Goal: Task Accomplishment & Management: Manage account settings

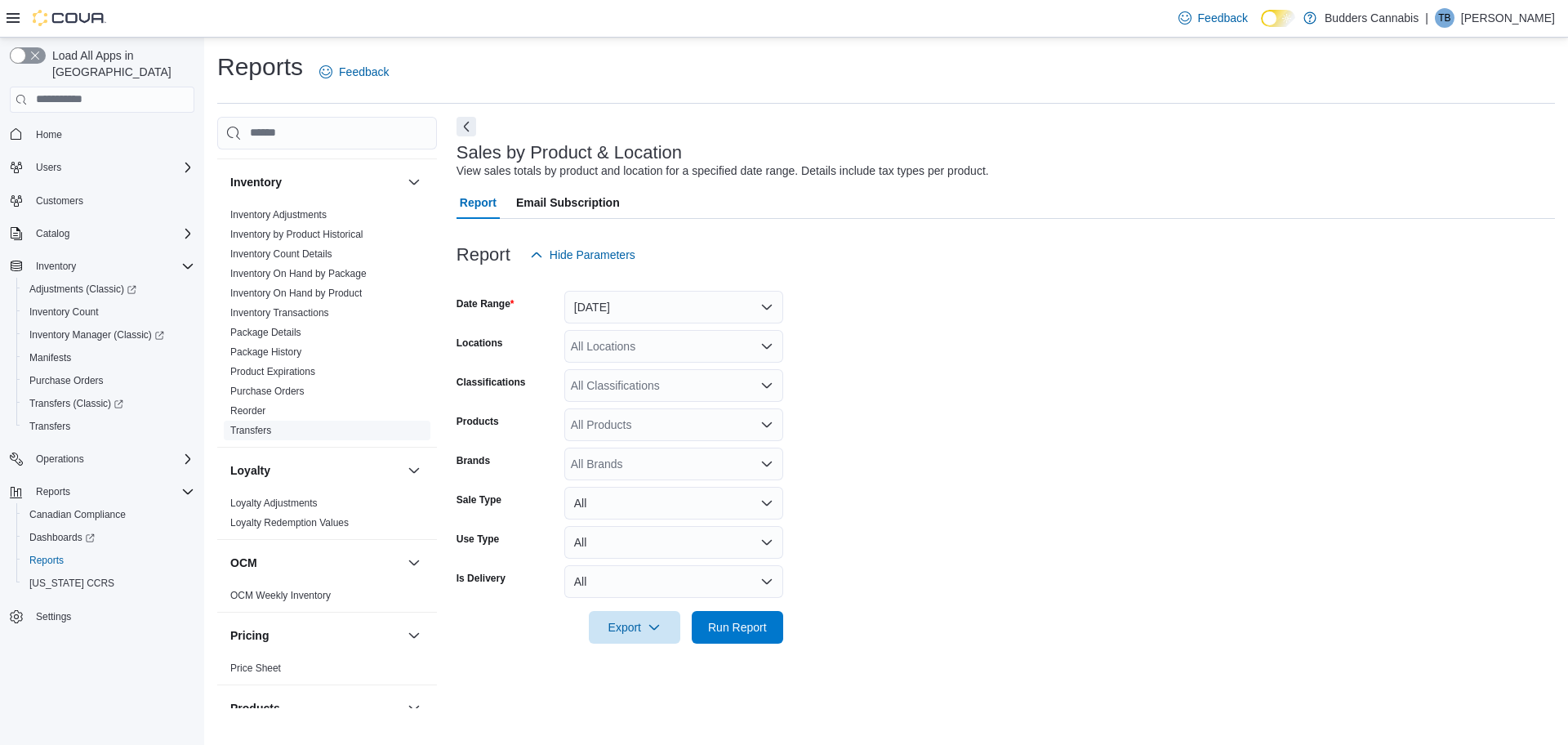
scroll to position [1016, 0]
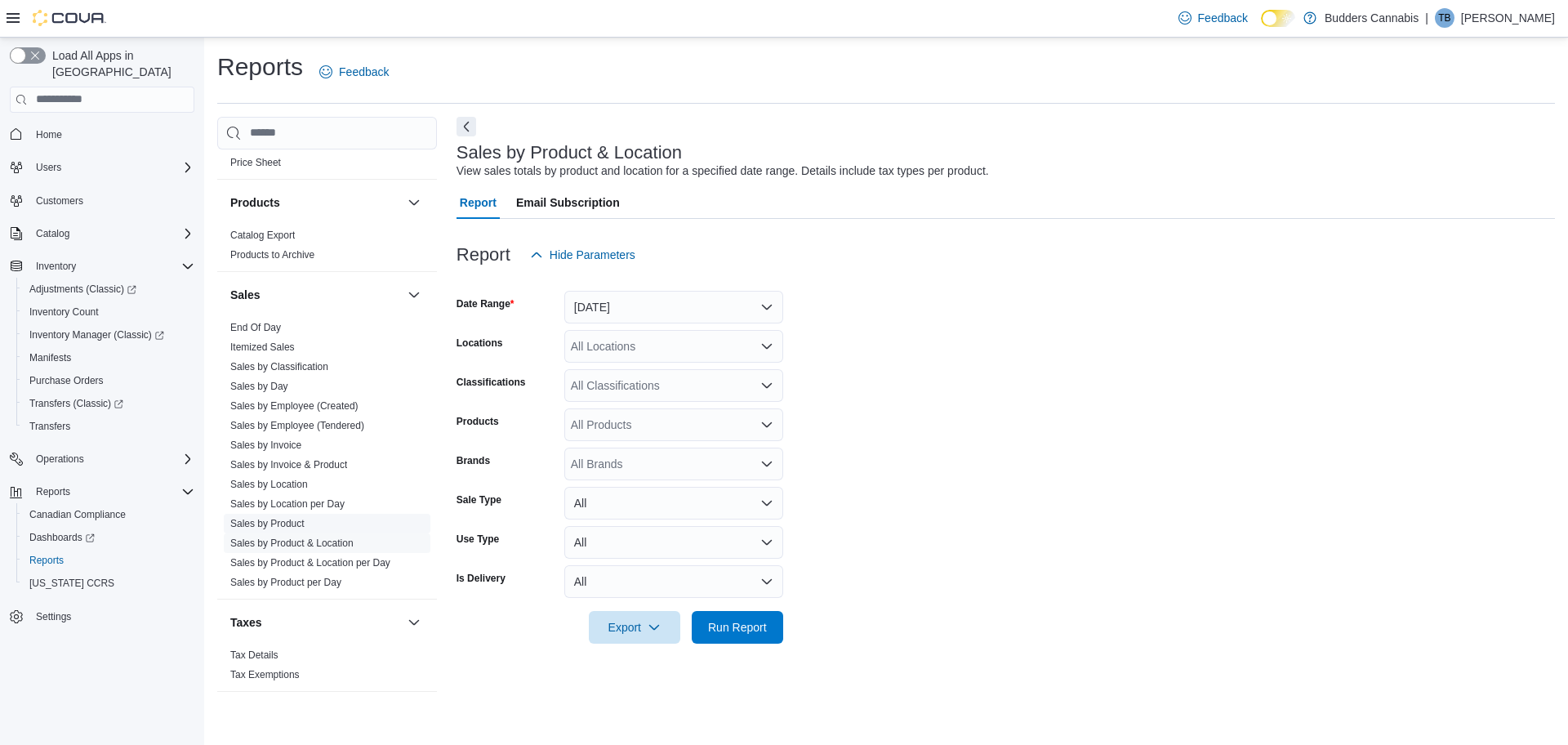
click at [289, 531] on span "Sales by Product" at bounding box center [326, 523] width 206 height 20
click at [289, 522] on link "Sales by Product" at bounding box center [267, 523] width 74 height 11
click at [643, 302] on button "Yesterday" at bounding box center [674, 307] width 219 height 32
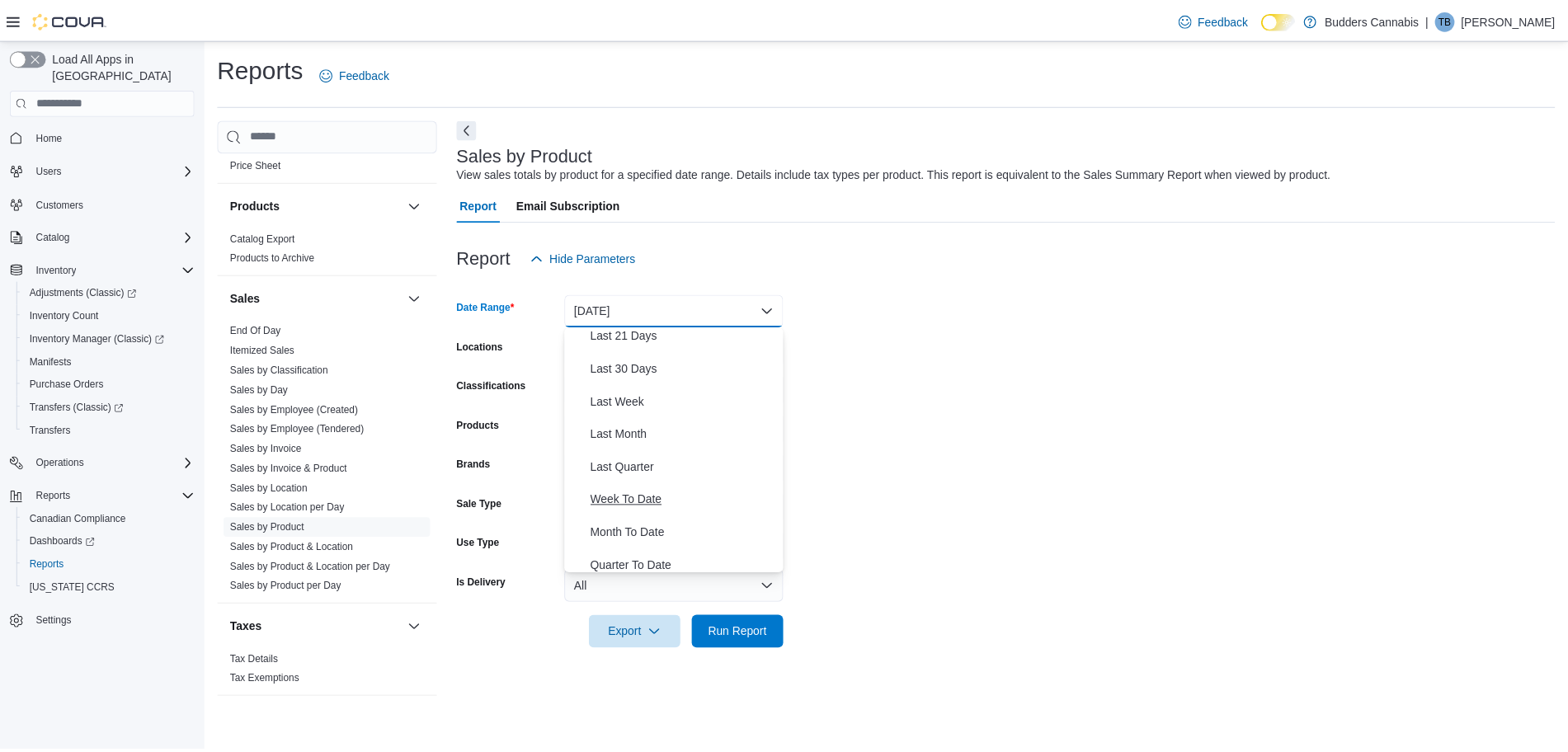
scroll to position [248, 0]
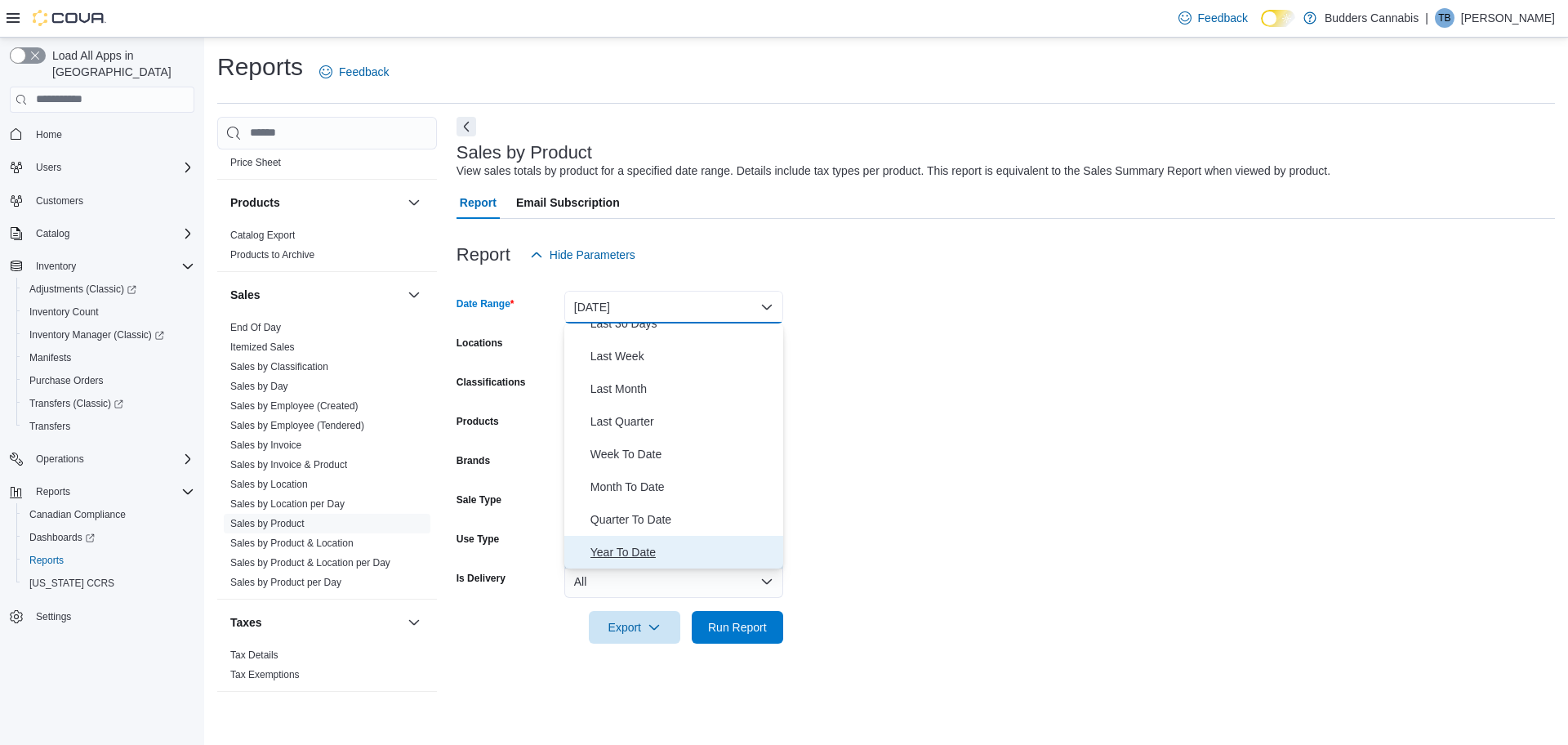
click at [644, 546] on span "Year To Date" at bounding box center [684, 552] width 186 height 20
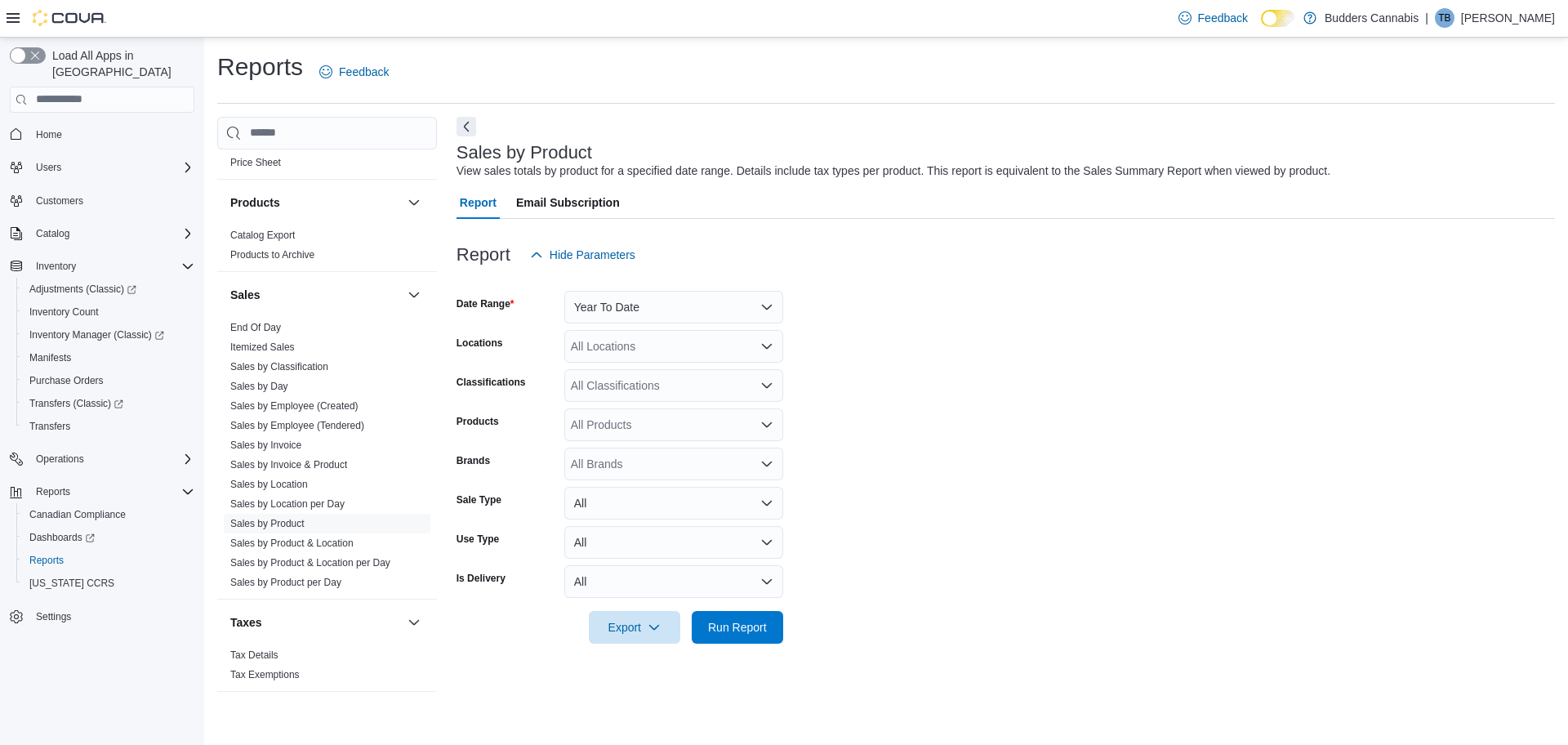
click at [1025, 416] on form "Date Range Year To Date Locations All Locations Classifications All Classificat…" at bounding box center [1006, 457] width 1099 height 372
click at [667, 392] on div "All Classifications" at bounding box center [674, 385] width 219 height 32
click at [649, 443] on div "Cannabis" at bounding box center [673, 437] width 199 height 16
click at [1107, 408] on form "Date Range Year To Date Locations All Locations Classifications Cannabis Produc…" at bounding box center [1006, 457] width 1099 height 372
click at [747, 626] on span "Run Report" at bounding box center [737, 626] width 59 height 16
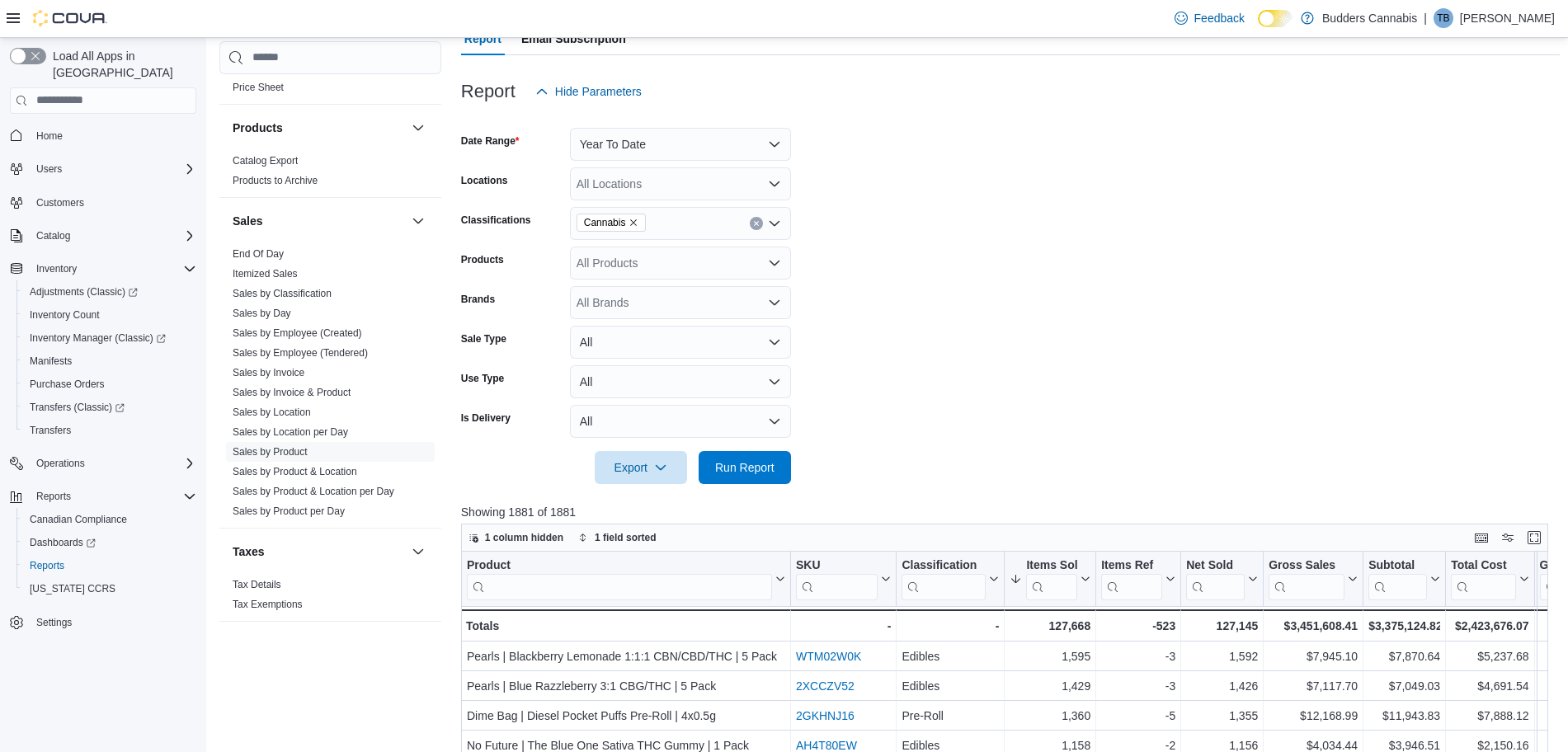
scroll to position [309, 0]
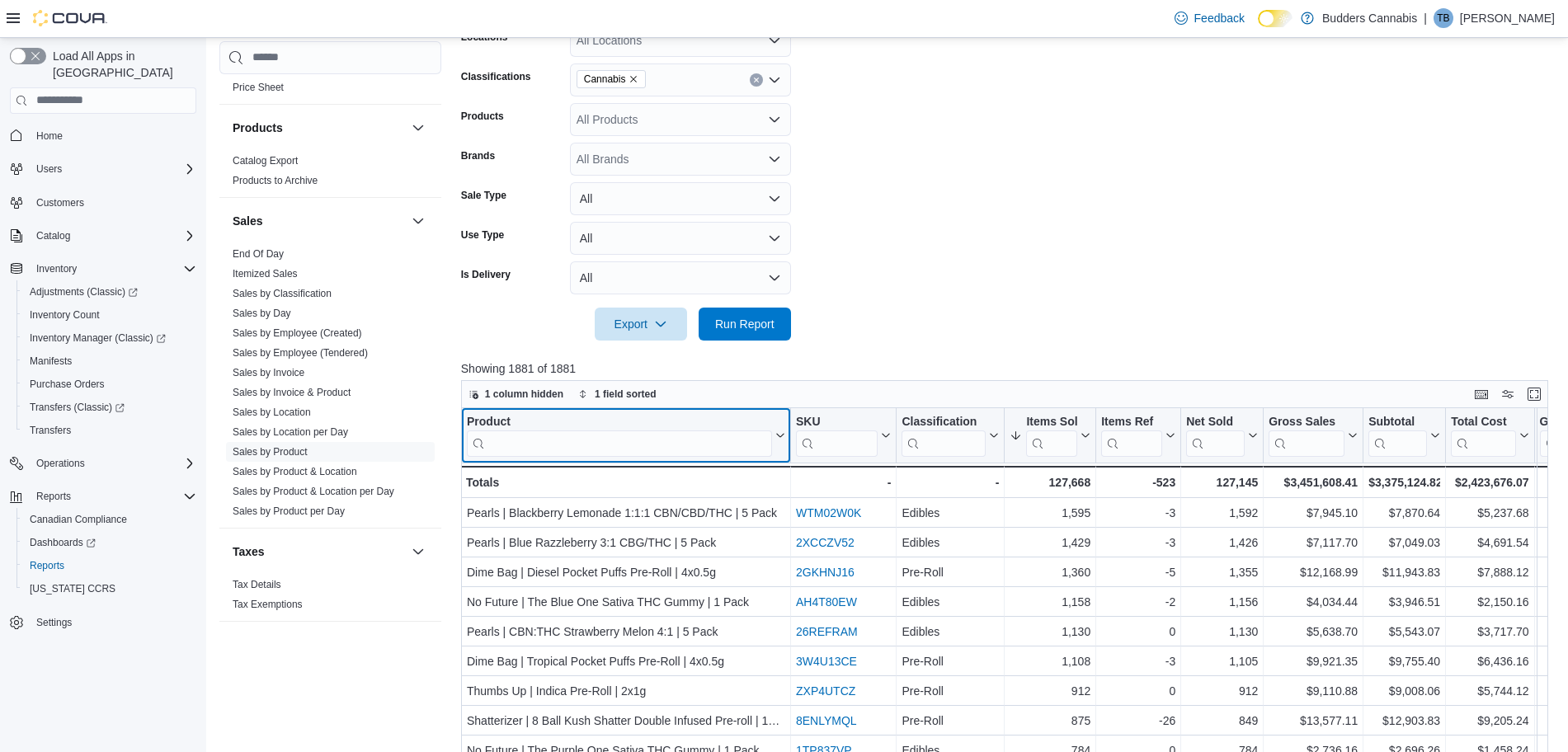
click at [647, 440] on input "search" at bounding box center [620, 442] width 306 height 26
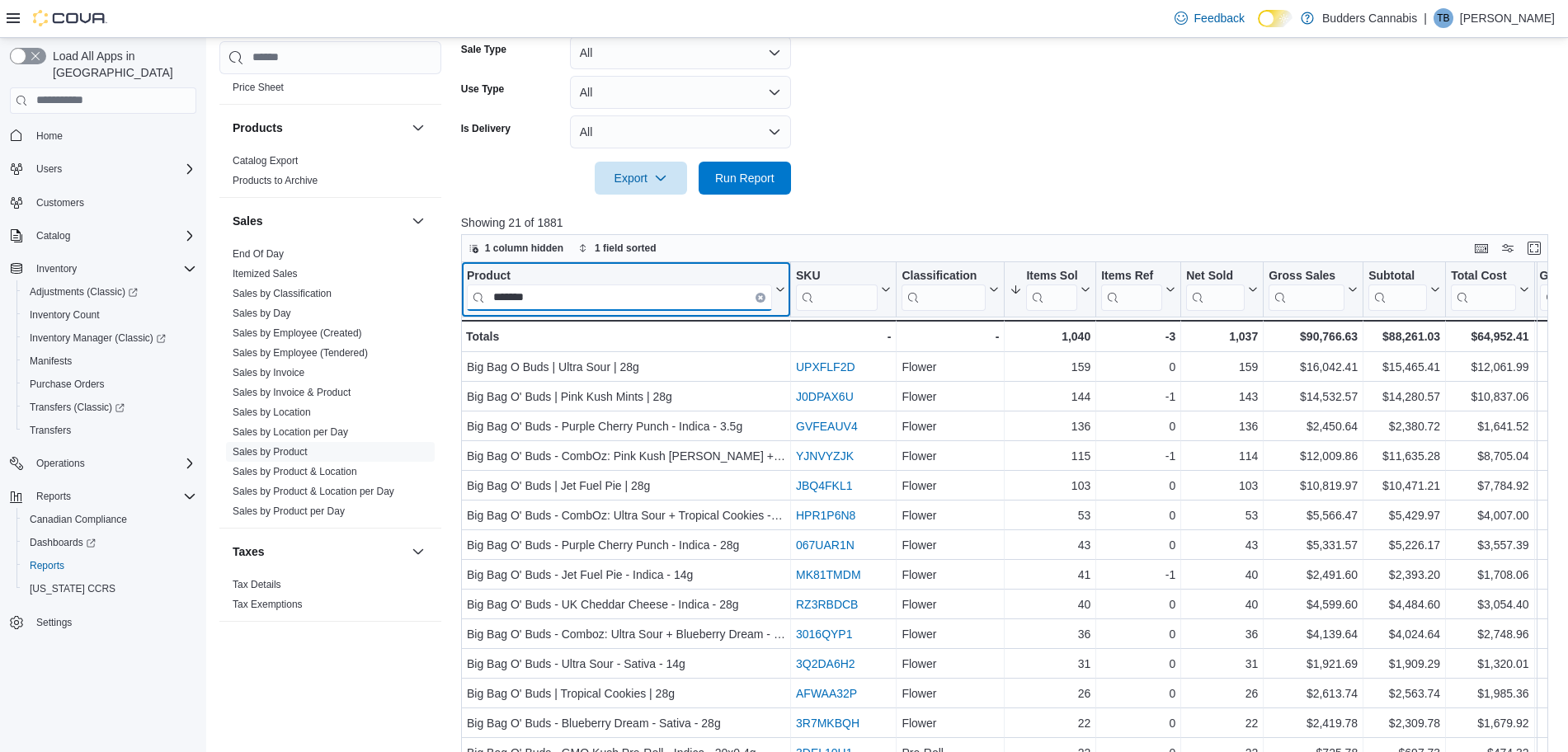
scroll to position [346, 0]
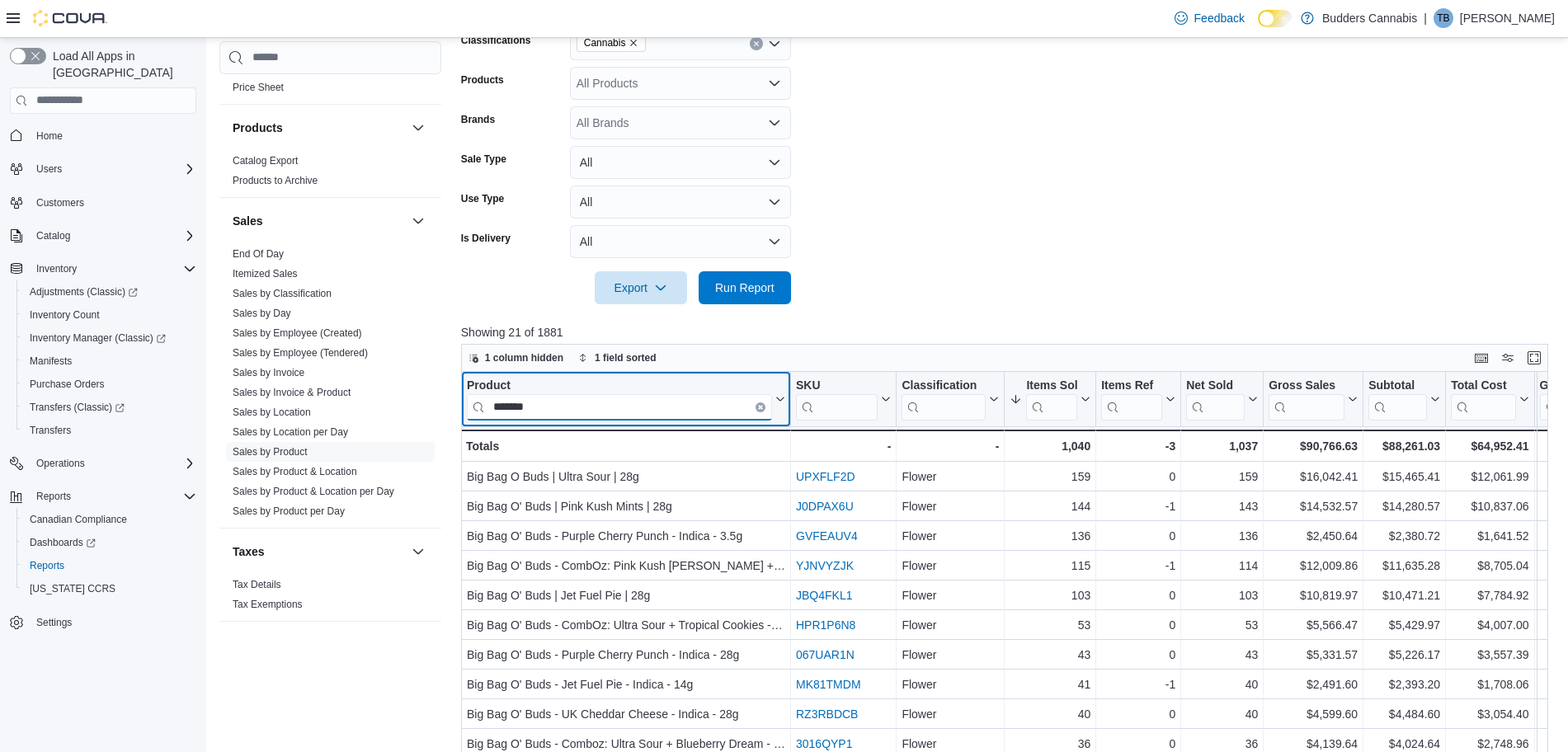
type input "*******"
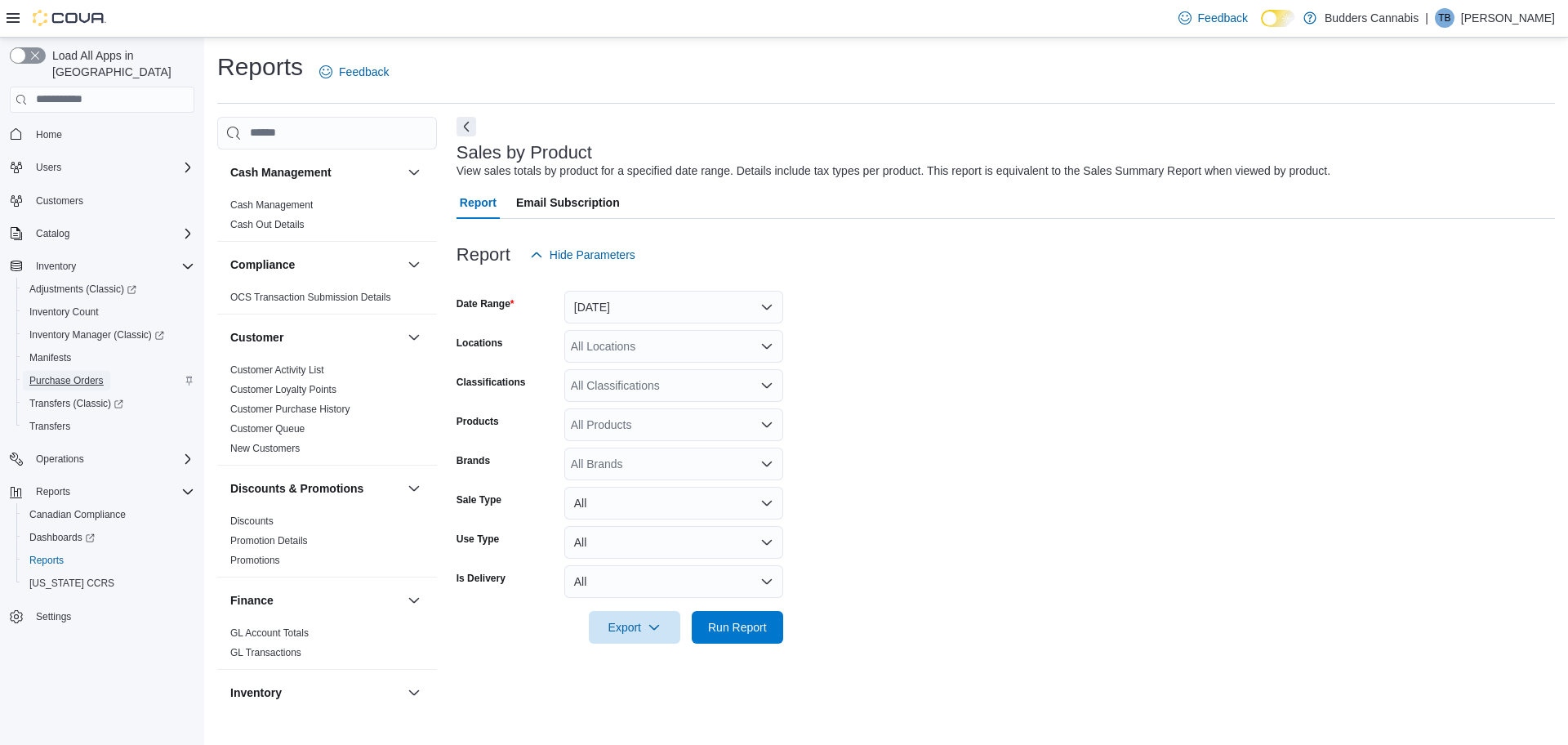
click at [94, 371] on span "Purchase Orders" at bounding box center [67, 381] width 74 height 20
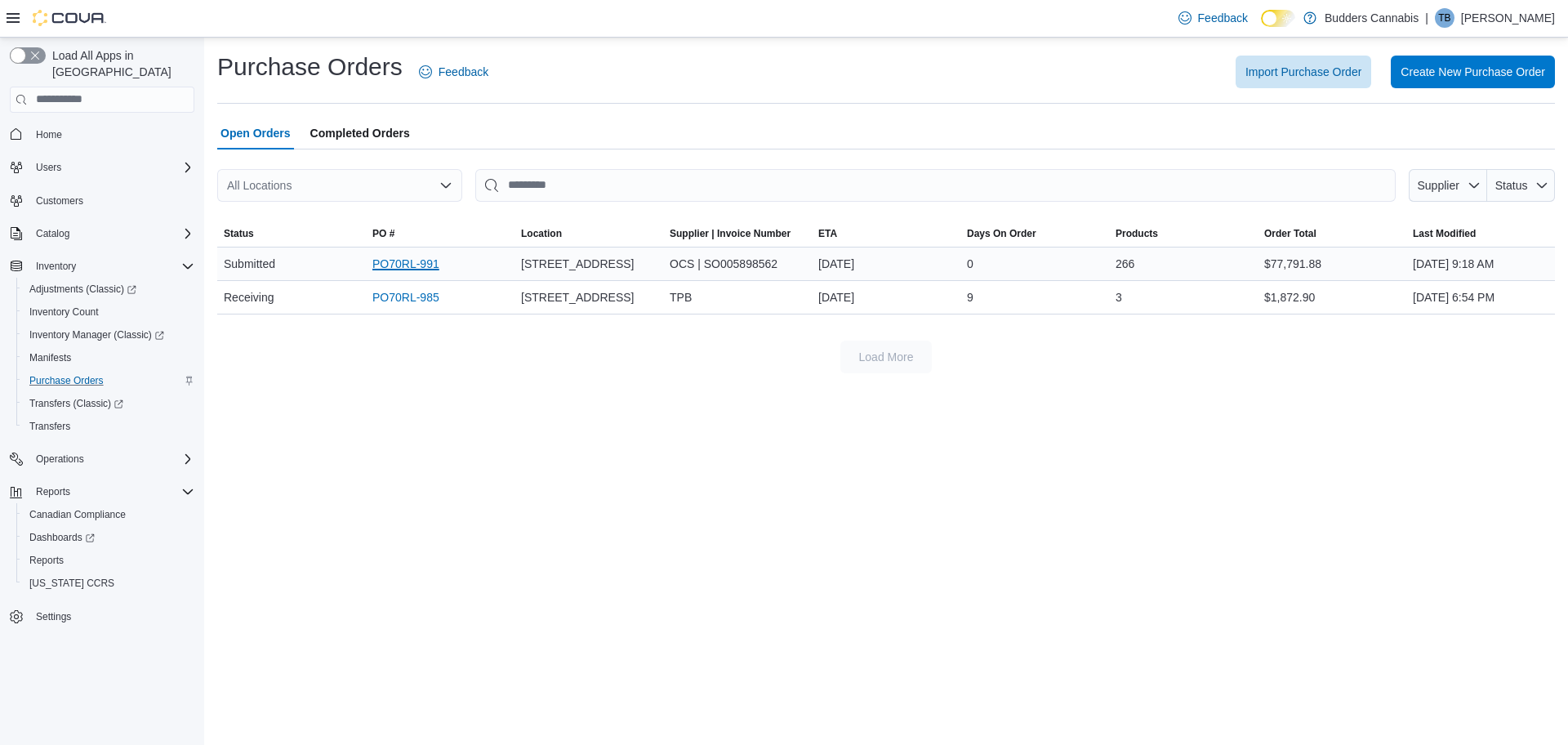
click at [409, 265] on link "PO70RL-991" at bounding box center [405, 264] width 67 height 20
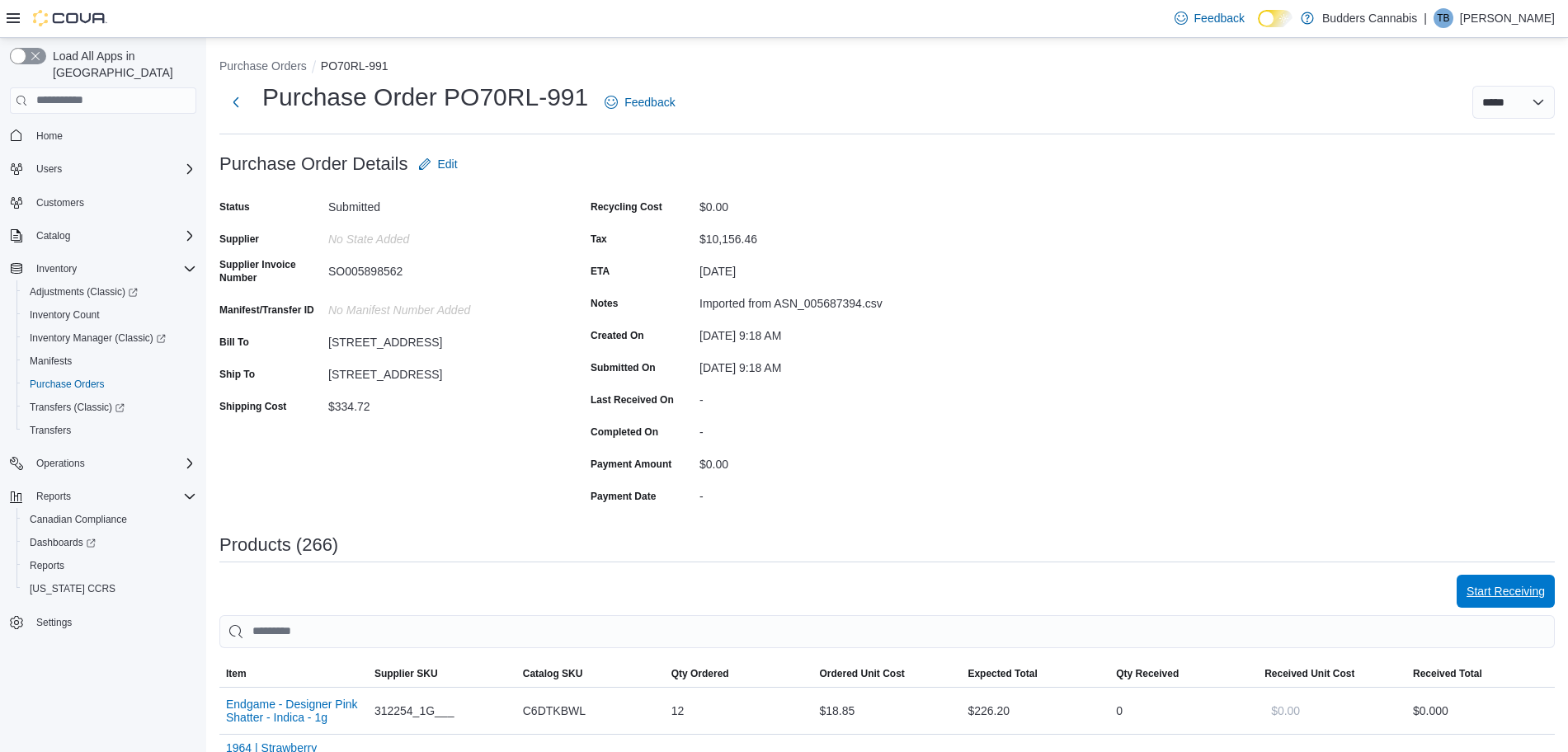
click at [1531, 594] on span "Start Receiving" at bounding box center [1506, 591] width 79 height 16
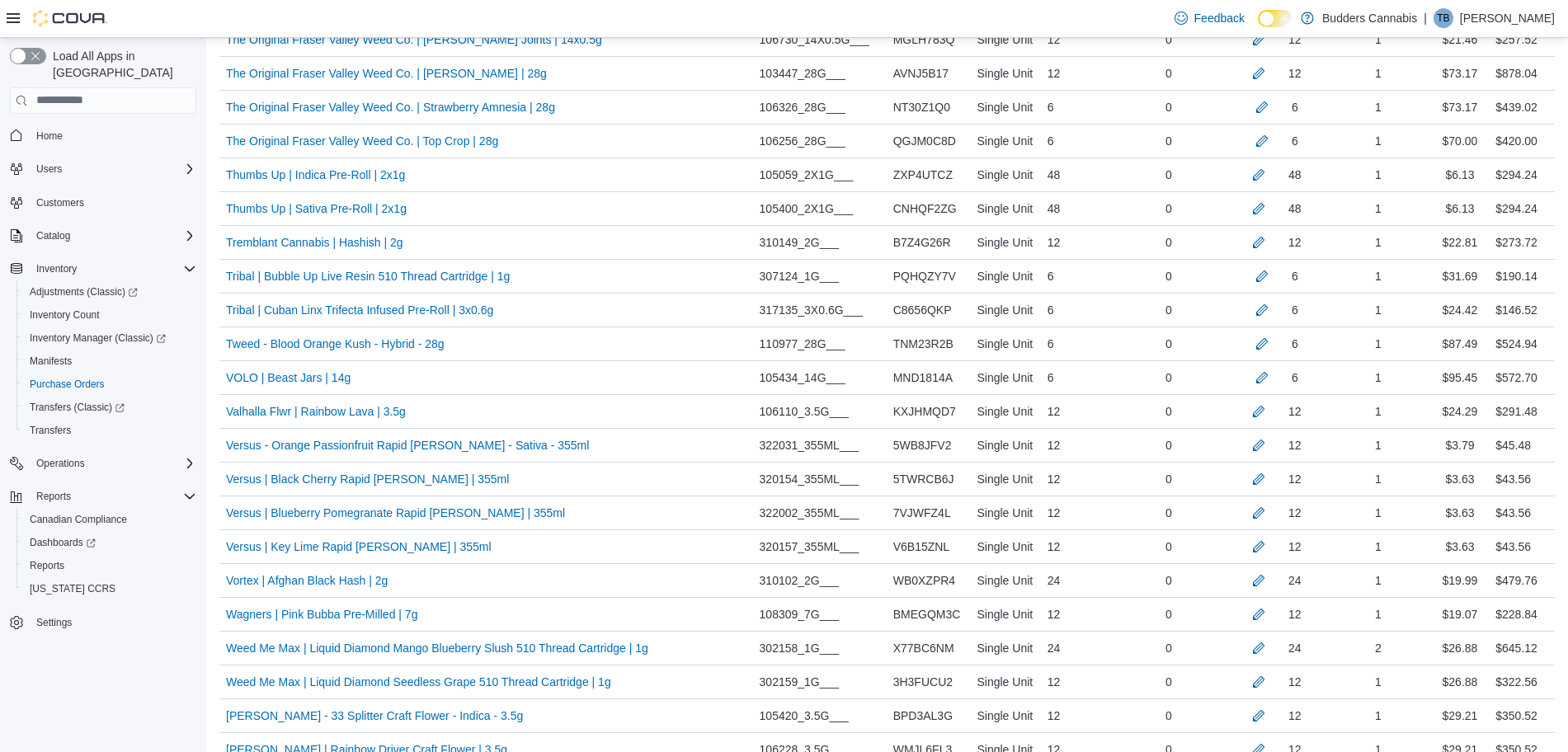
scroll to position [9028, 0]
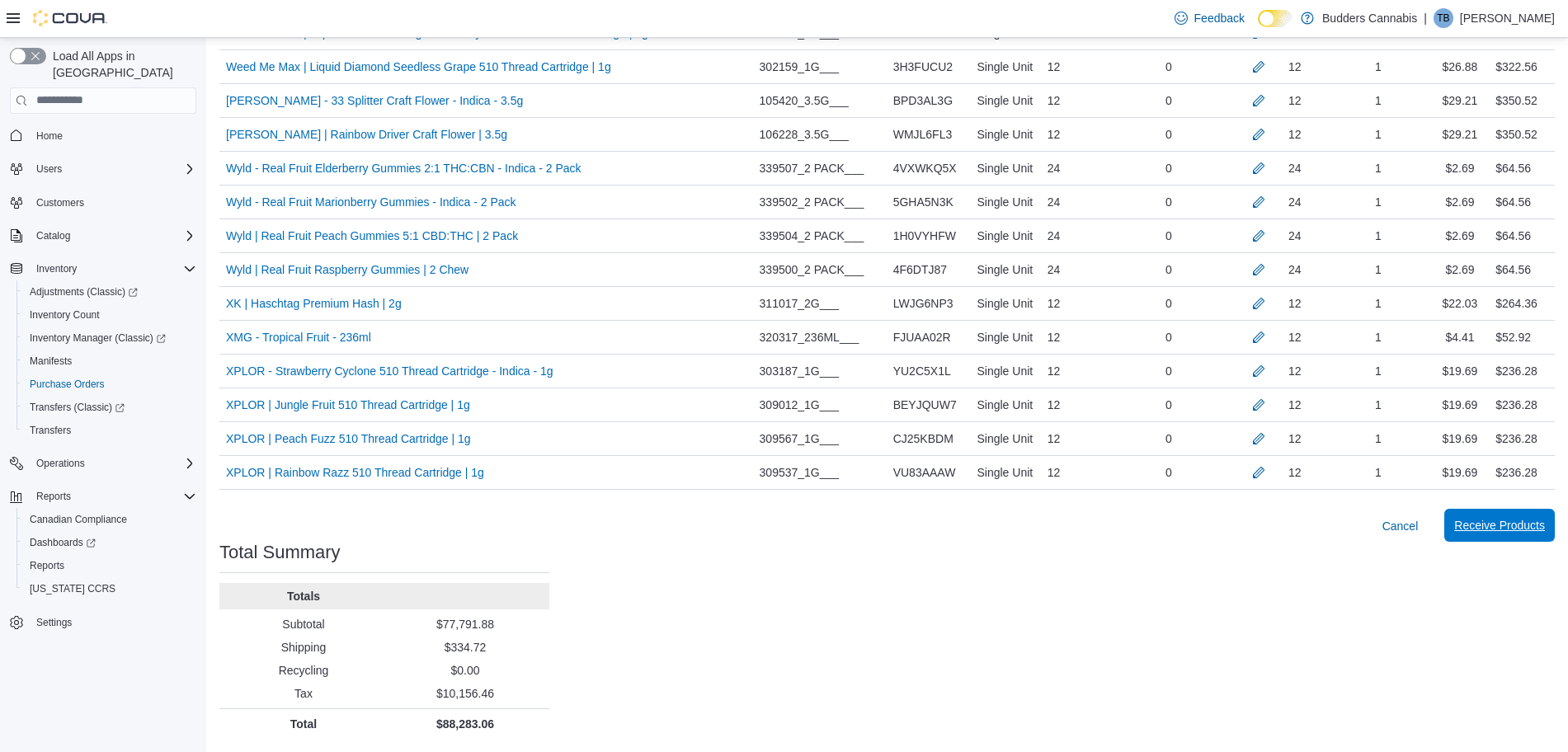
click at [1506, 536] on span "Receive Products" at bounding box center [1499, 525] width 90 height 33
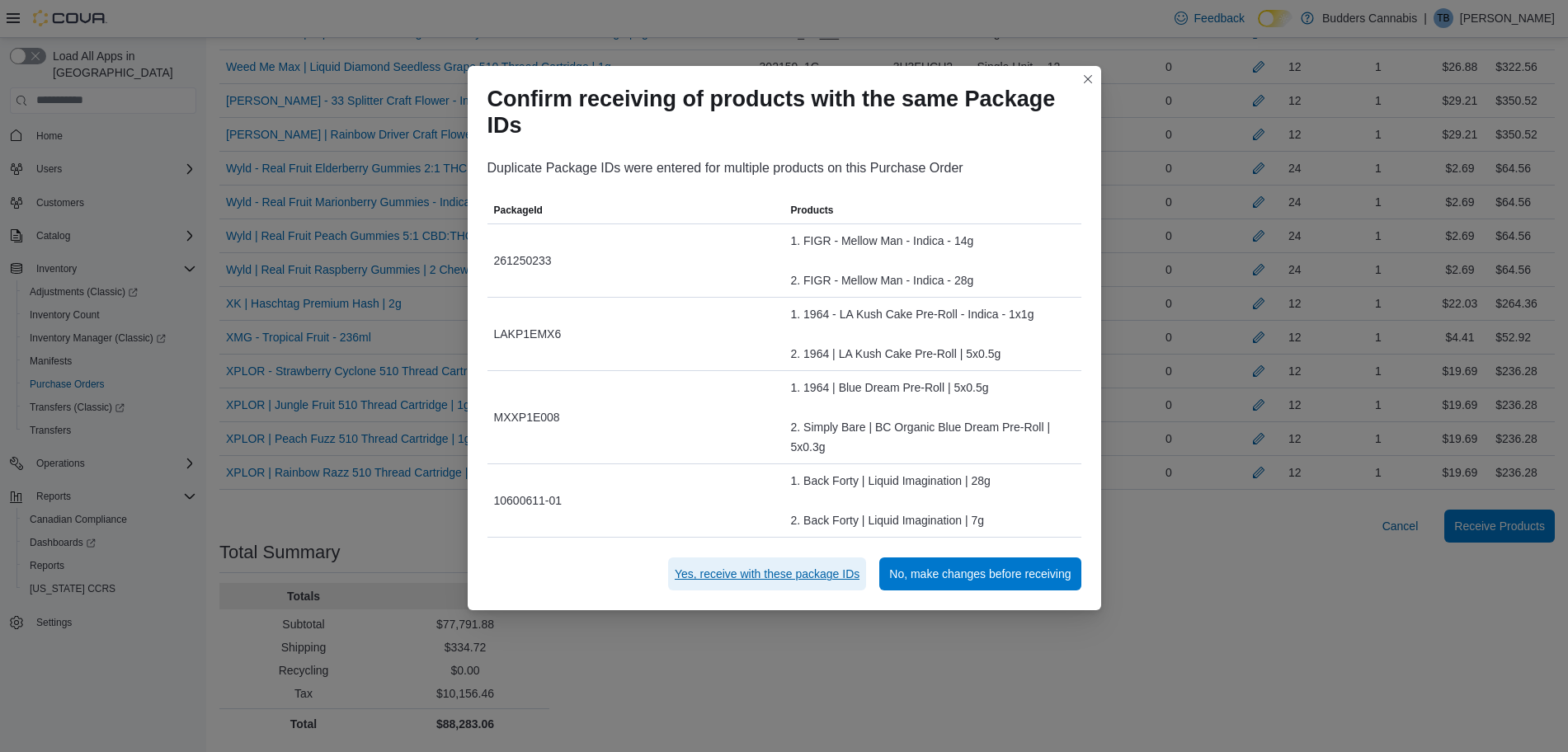
click at [778, 576] on span "Yes, receive with these package IDs" at bounding box center [767, 573] width 184 height 16
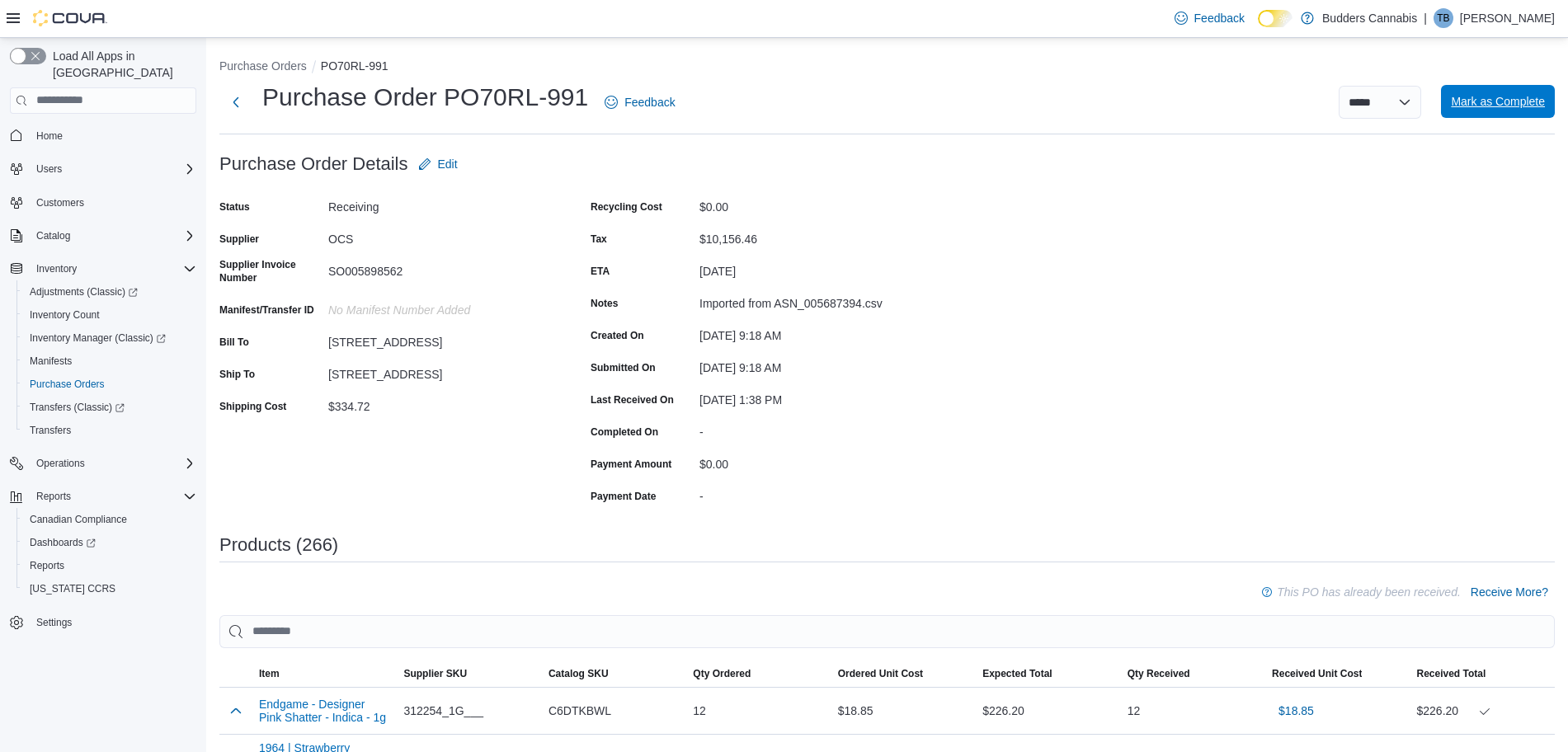
click at [1473, 102] on span "Mark as Complete" at bounding box center [1498, 101] width 94 height 16
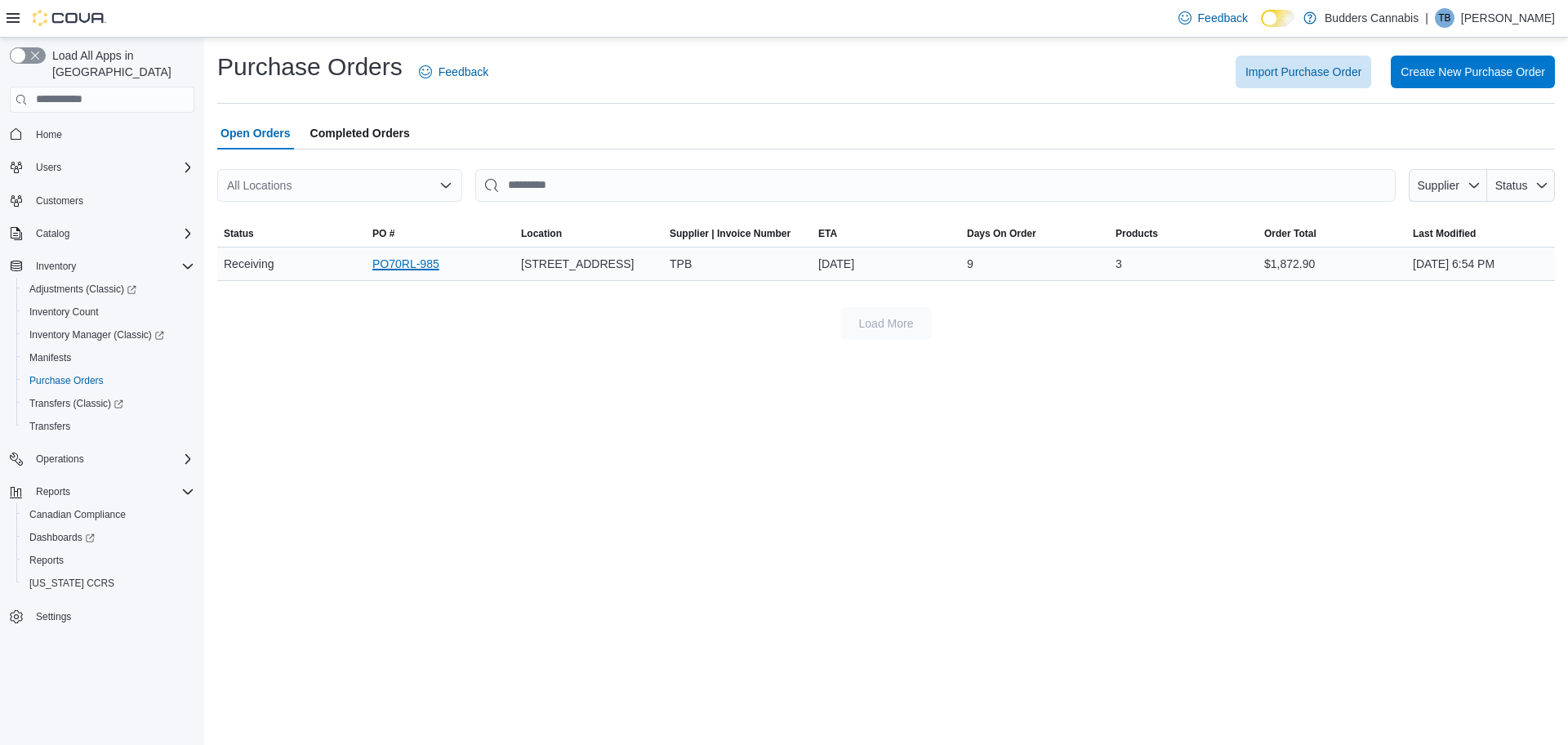
click at [407, 269] on link "PO70RL-985" at bounding box center [405, 264] width 67 height 20
